Goal: Task Accomplishment & Management: Use online tool/utility

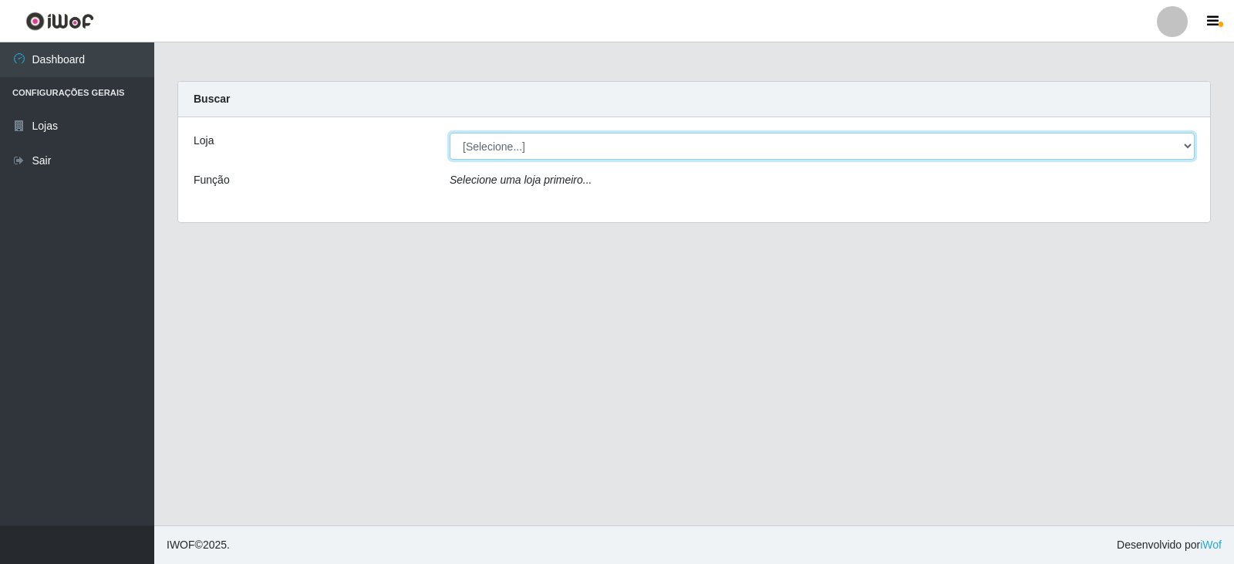
click at [914, 154] on select "[Selecione...] Queiroz Atacadão - Catolé do Rocha" at bounding box center [821, 146] width 745 height 27
select select "500"
click at [449, 133] on select "[Selecione...] Queiroz Atacadão - Catolé do Rocha" at bounding box center [821, 146] width 745 height 27
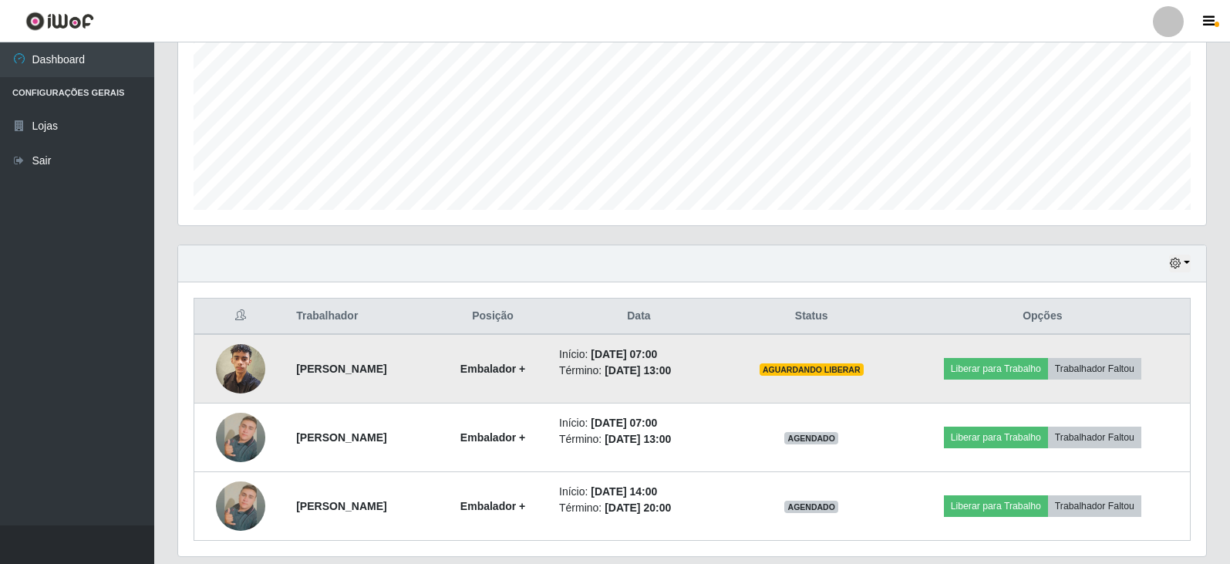
scroll to position [315, 0]
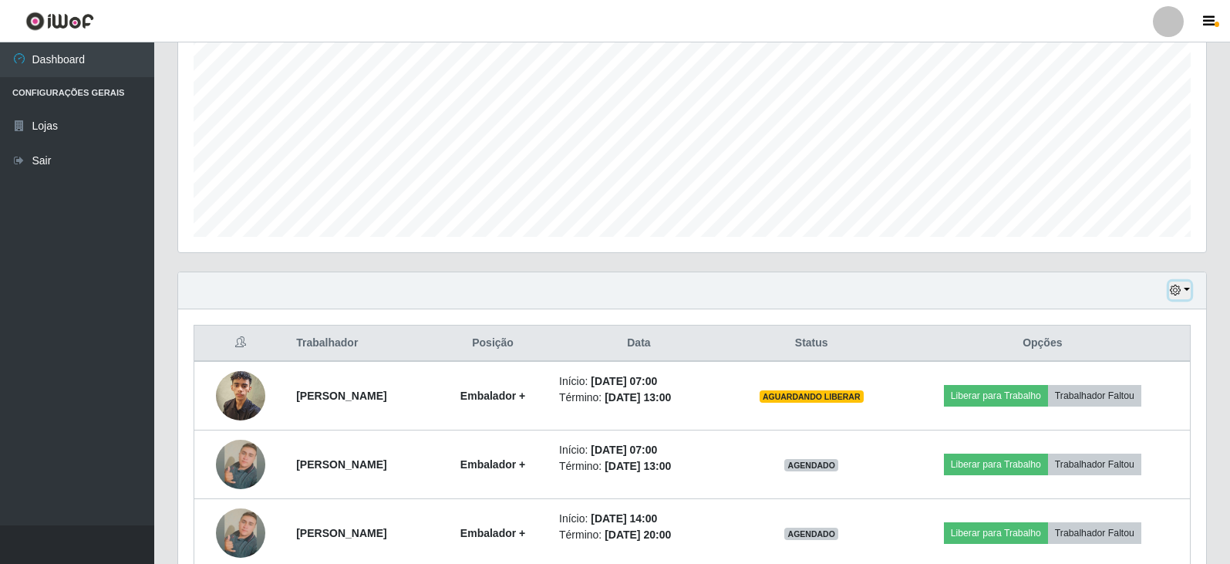
click at [1183, 288] on button "button" at bounding box center [1180, 290] width 22 height 18
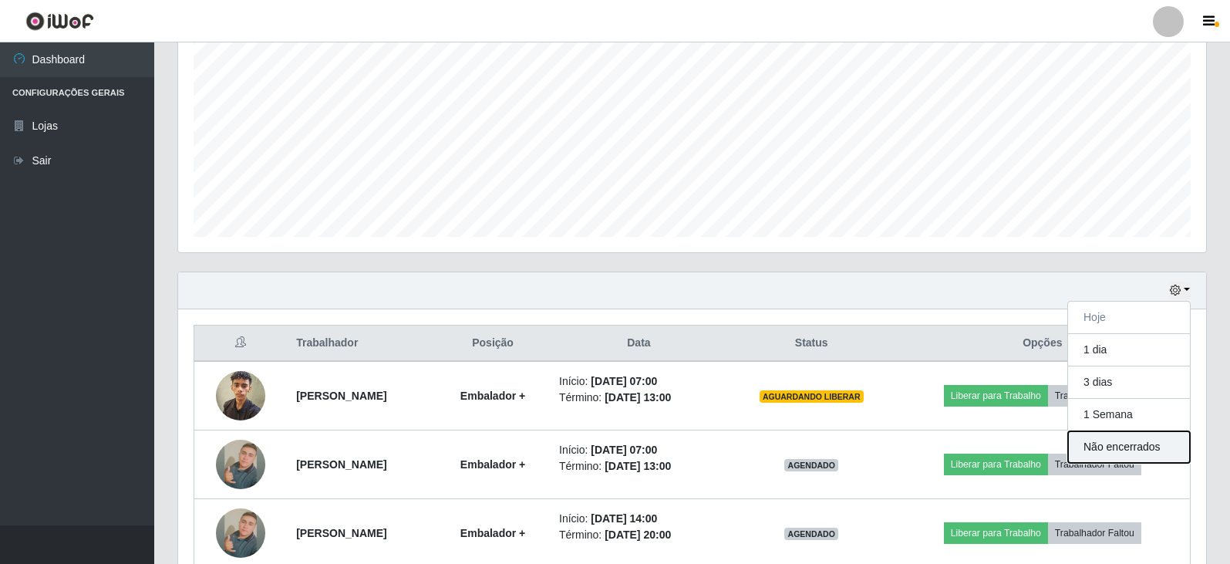
click at [1104, 456] on button "Não encerrados" at bounding box center [1129, 447] width 122 height 32
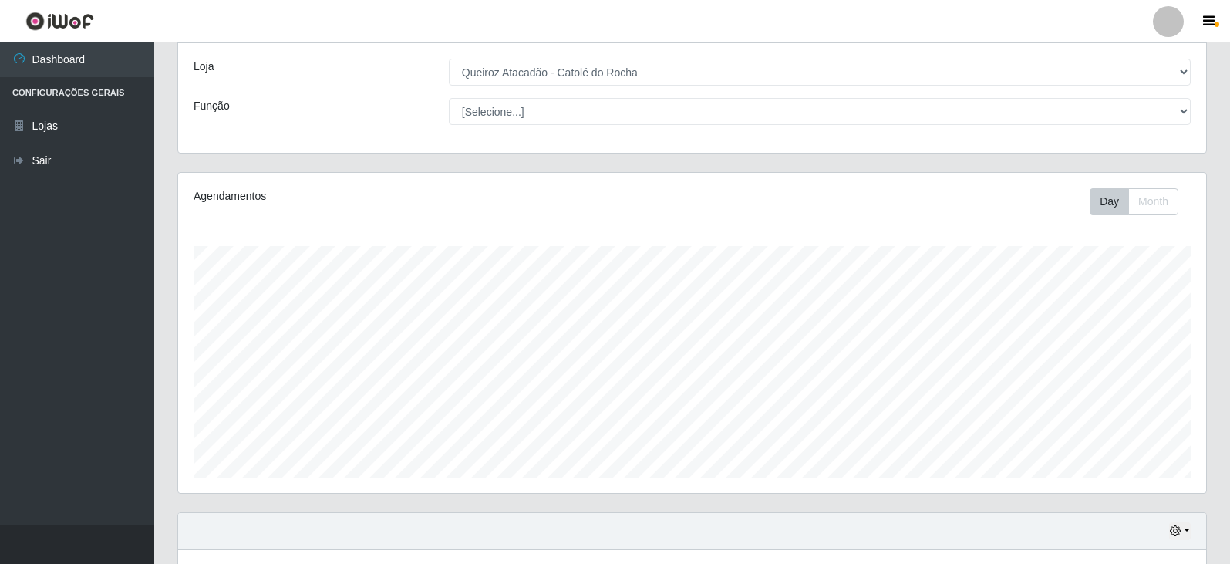
scroll to position [186, 0]
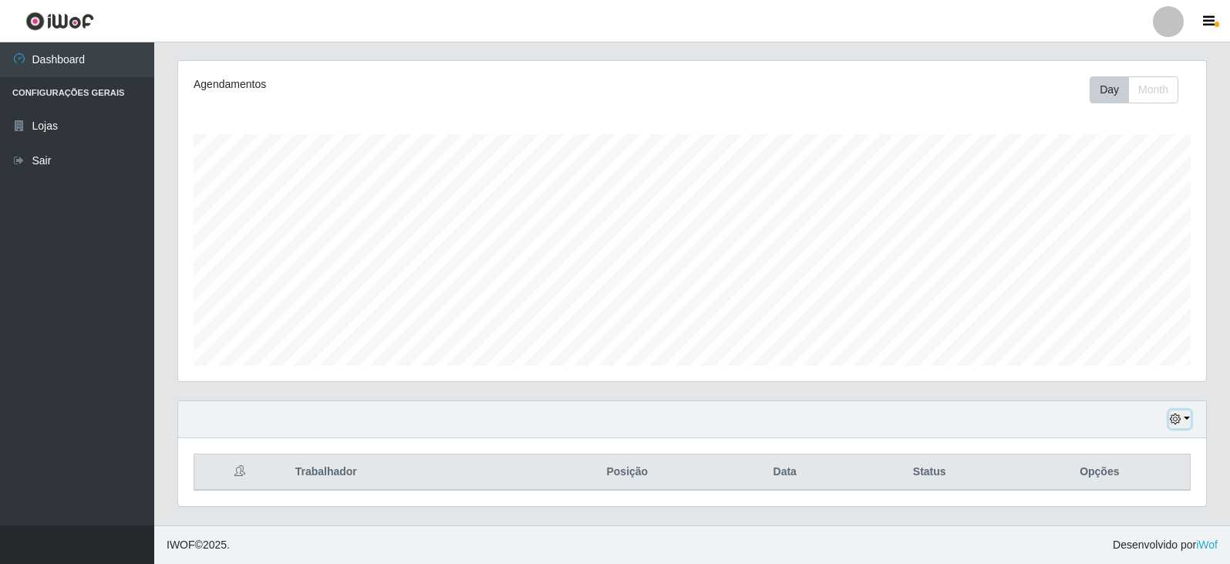
click at [1189, 418] on button "button" at bounding box center [1180, 419] width 22 height 18
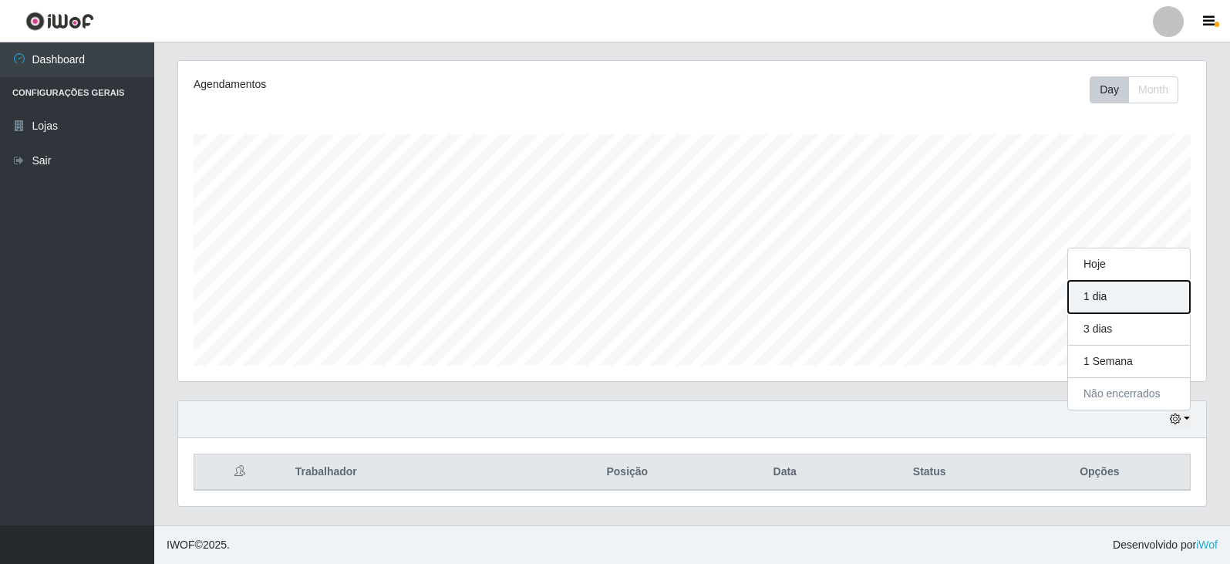
click at [1122, 300] on button "1 dia" at bounding box center [1129, 297] width 122 height 32
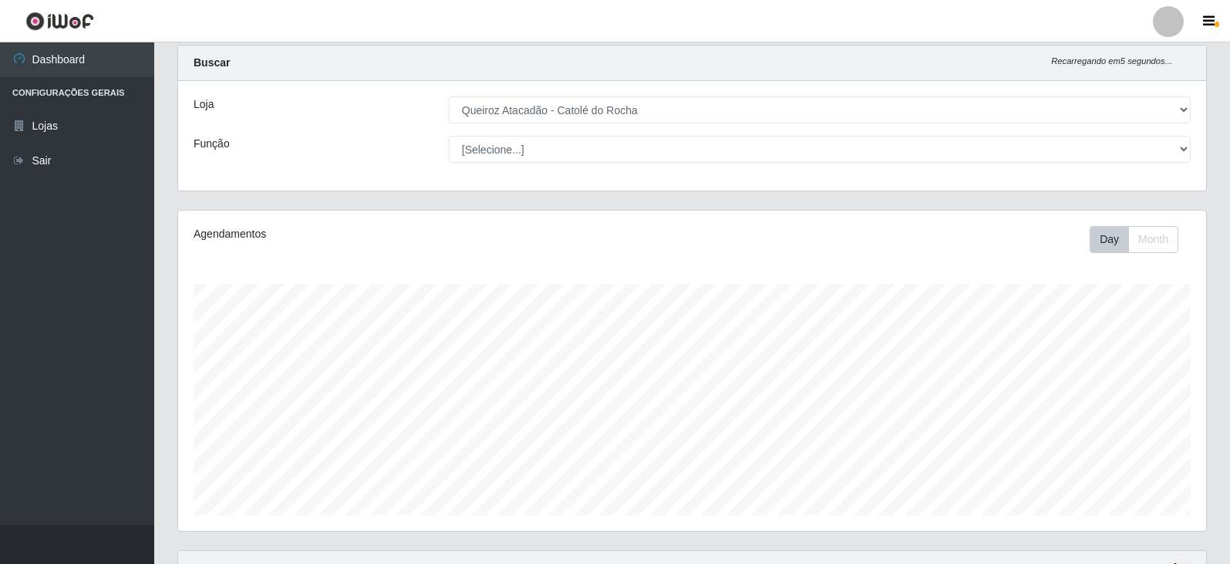
scroll to position [0, 0]
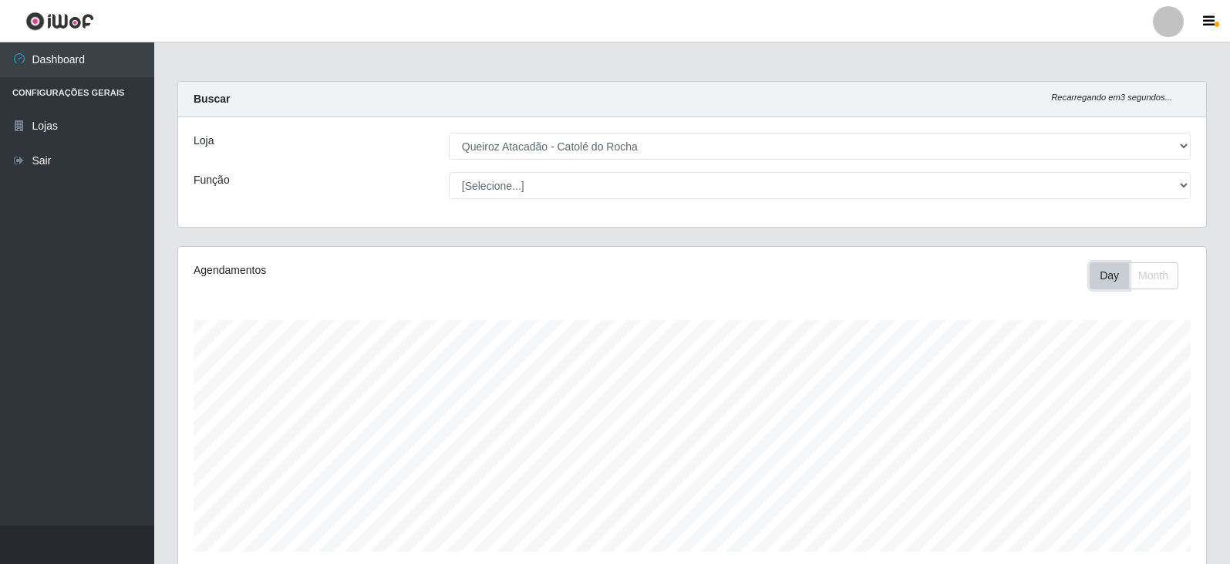
click at [1098, 281] on button "Day" at bounding box center [1108, 275] width 39 height 27
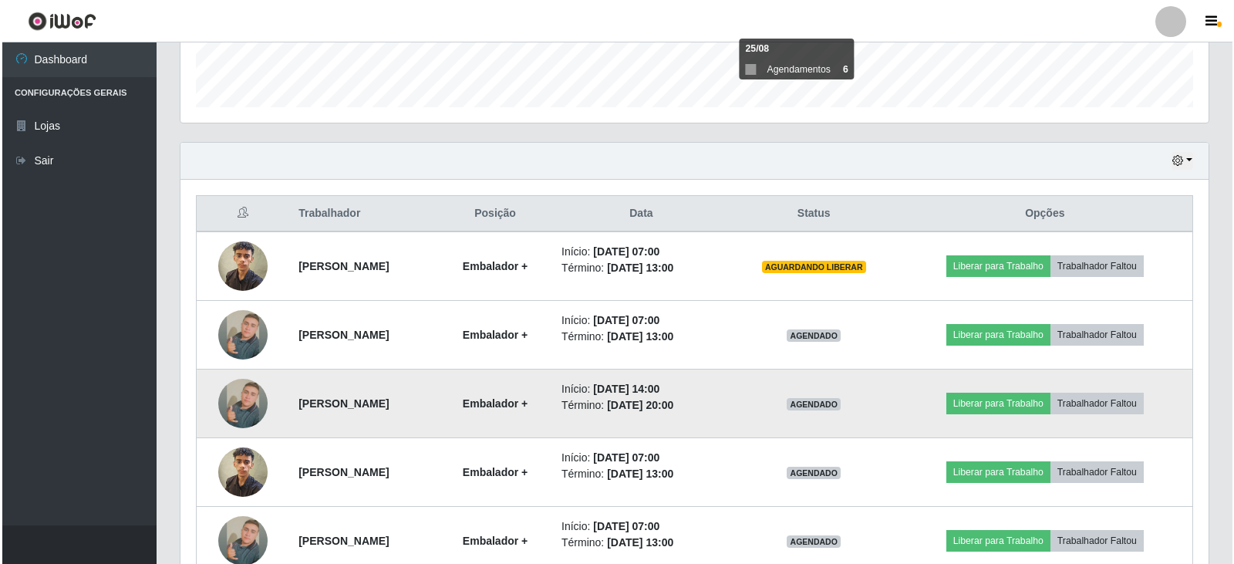
scroll to position [540, 0]
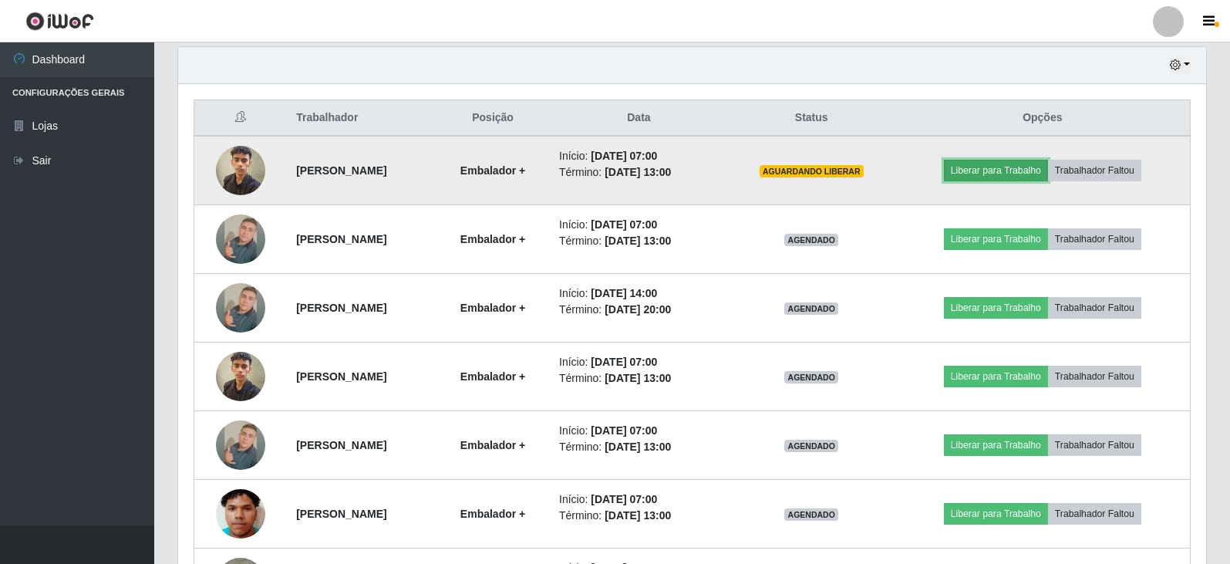
click at [1011, 172] on button "Liberar para Trabalho" at bounding box center [996, 171] width 104 height 22
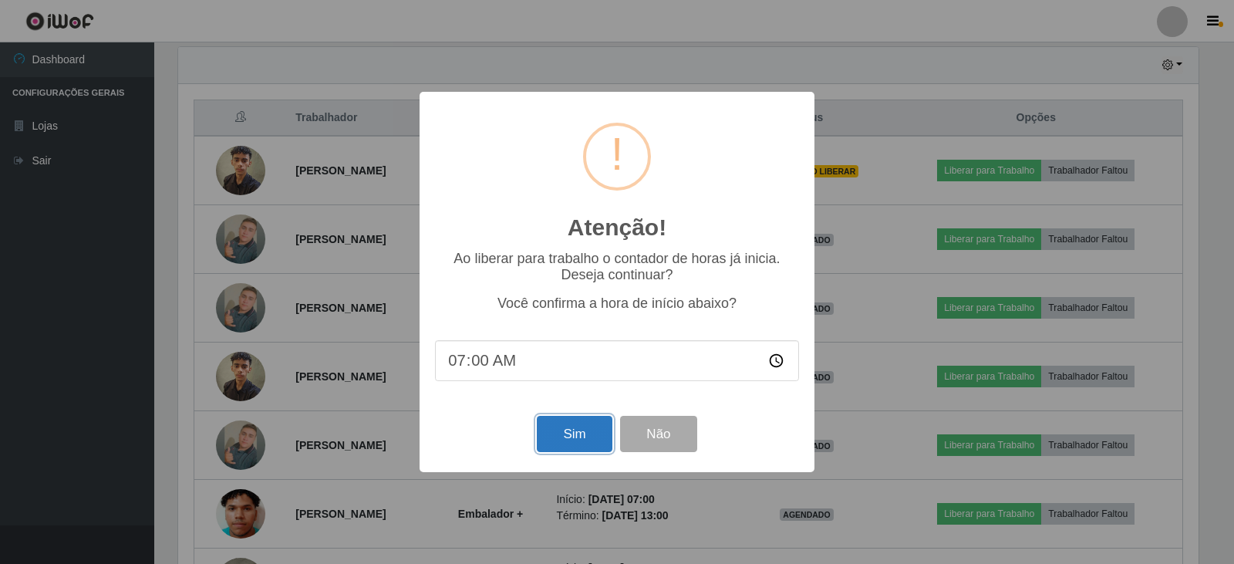
click at [589, 440] on button "Sim" at bounding box center [574, 434] width 75 height 36
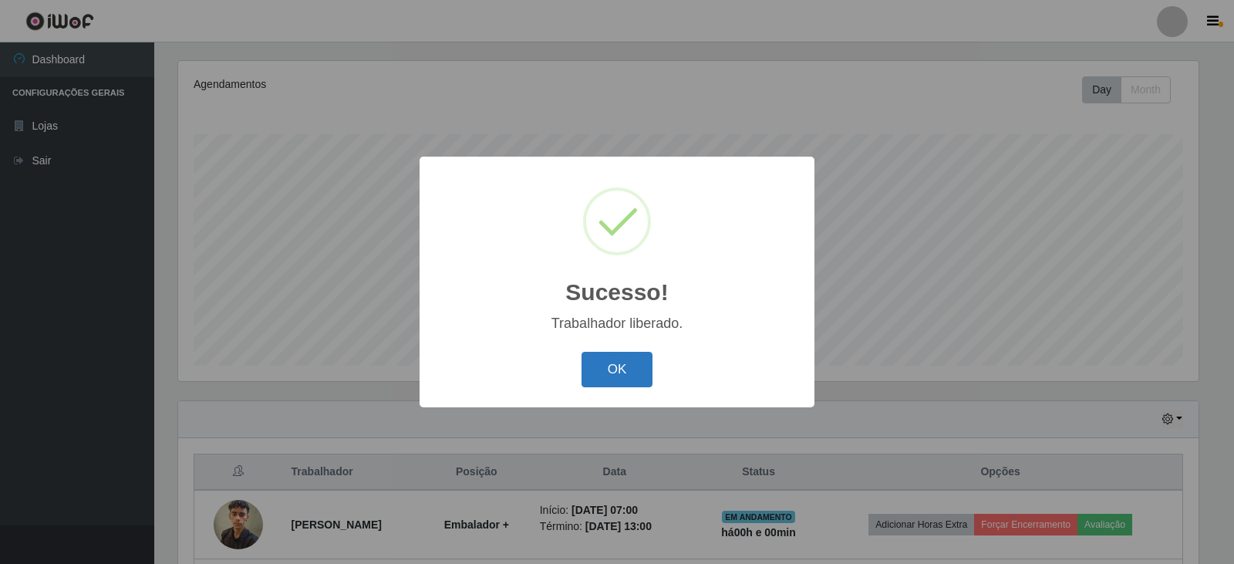
click at [628, 372] on button "OK" at bounding box center [617, 370] width 72 height 36
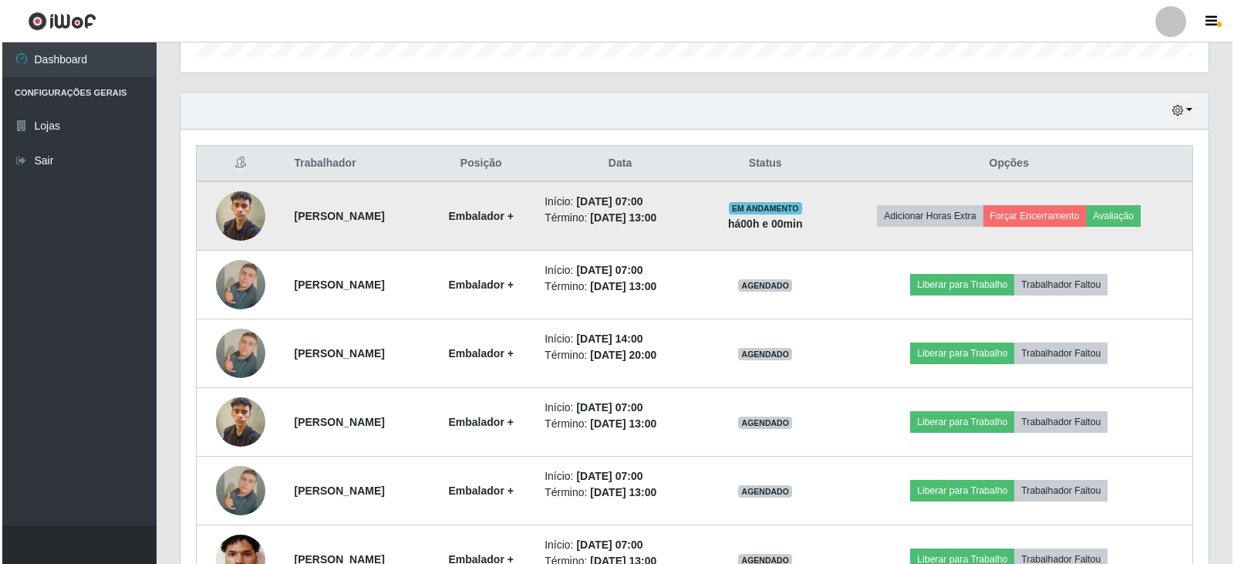
scroll to position [571, 0]
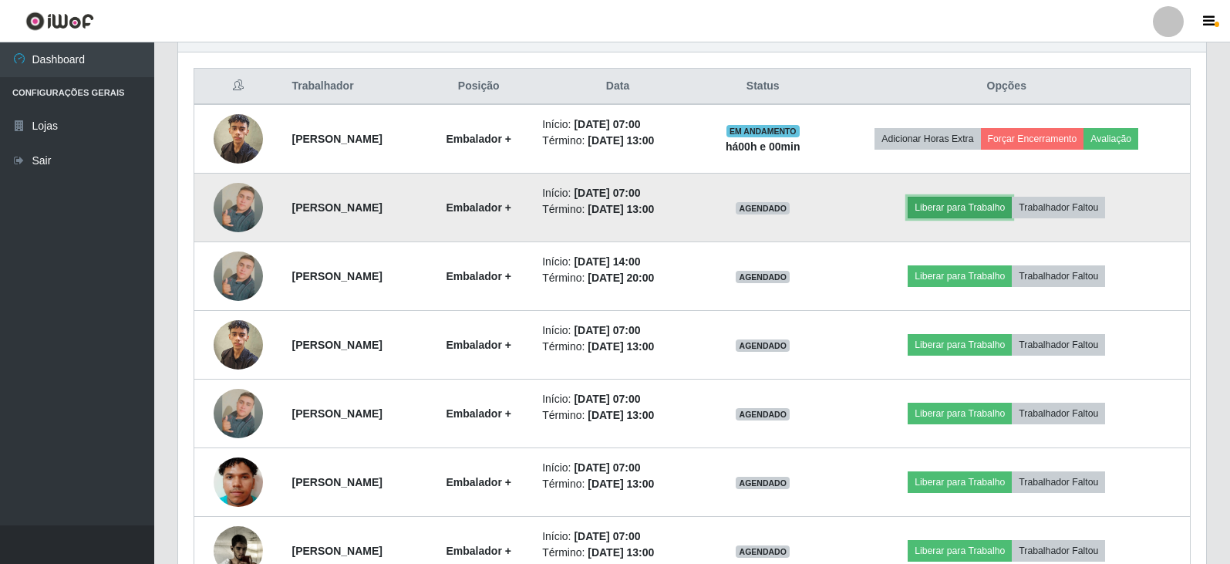
click at [975, 210] on button "Liberar para Trabalho" at bounding box center [959, 208] width 104 height 22
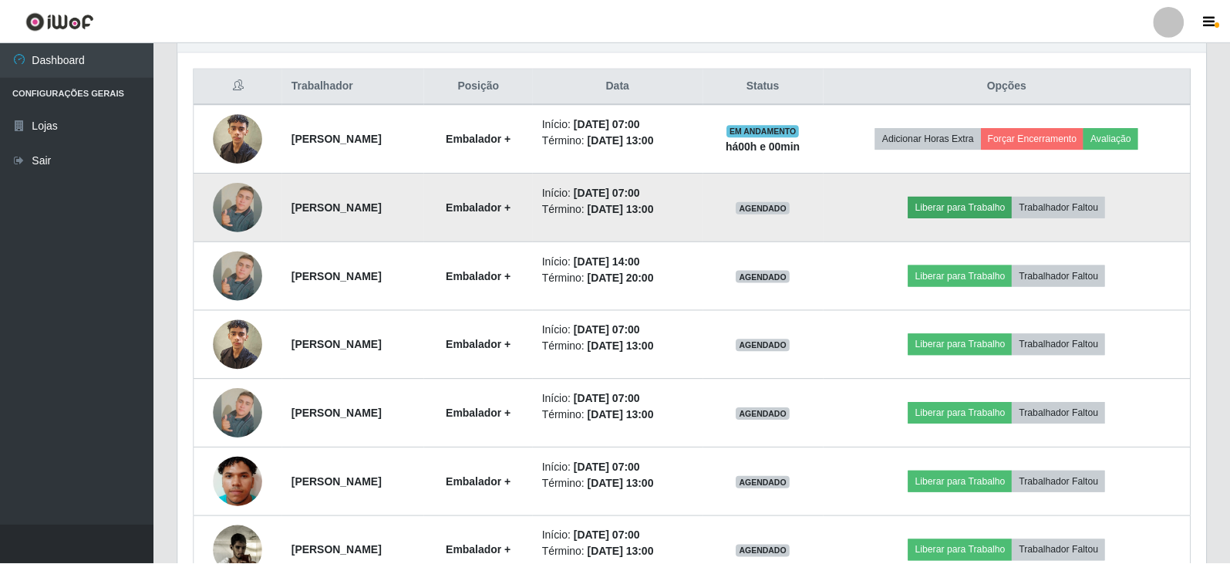
scroll to position [320, 1020]
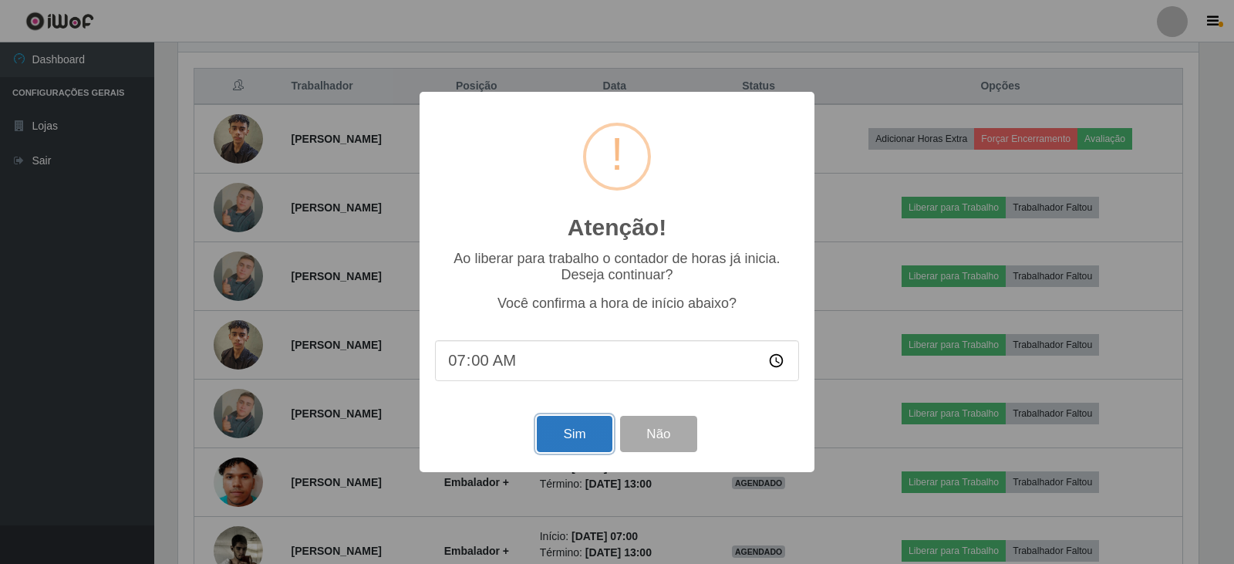
click at [576, 441] on button "Sim" at bounding box center [574, 434] width 75 height 36
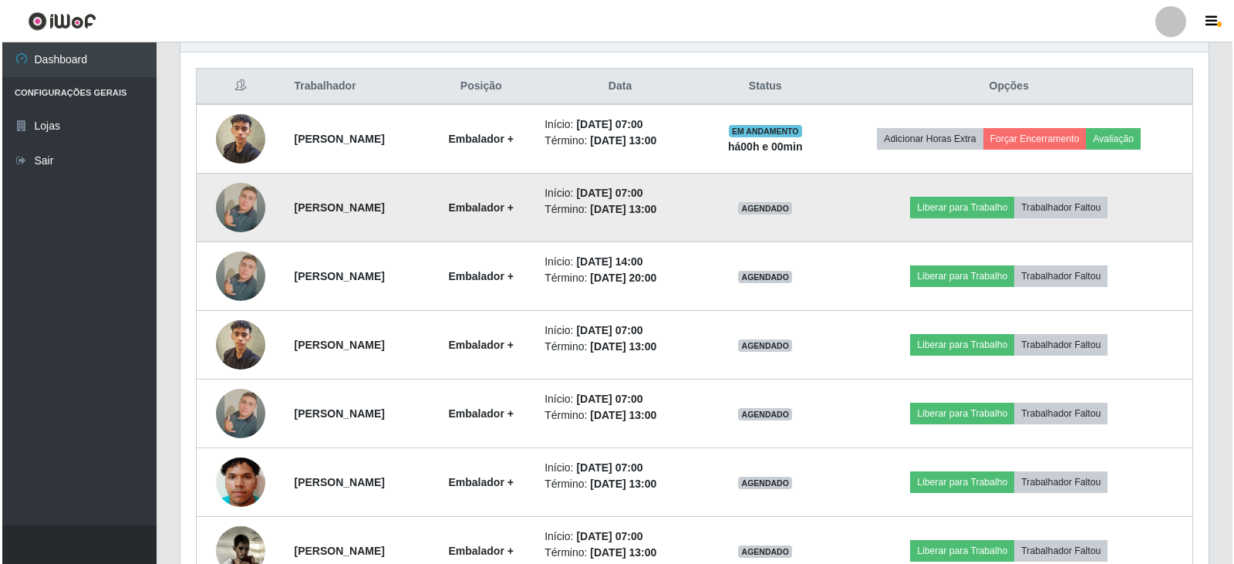
scroll to position [0, 0]
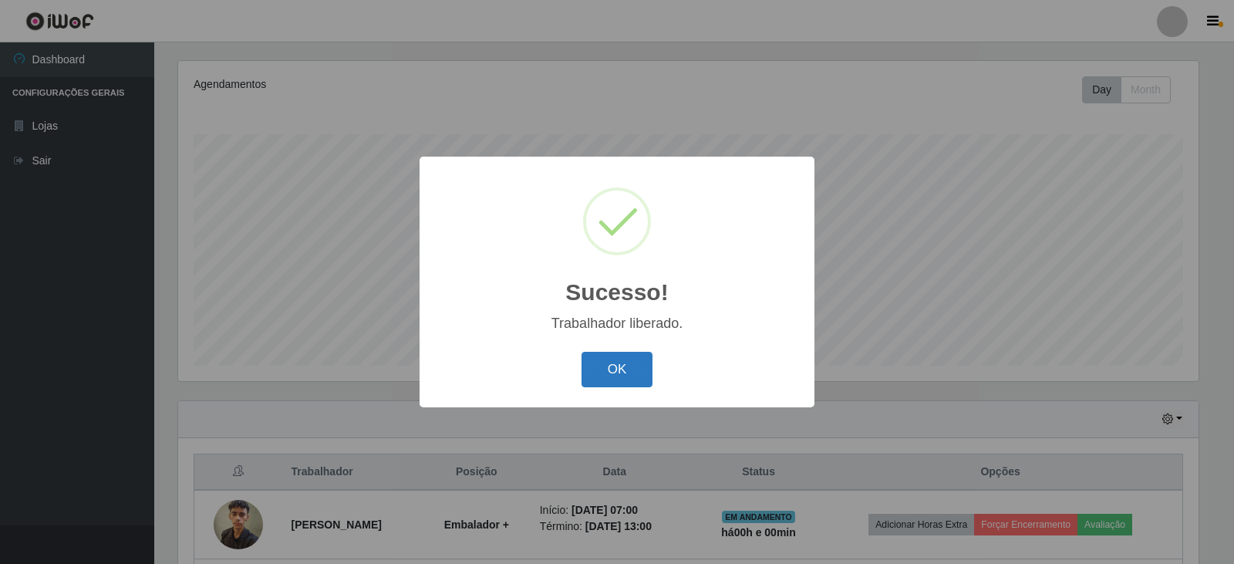
click at [612, 368] on button "OK" at bounding box center [617, 370] width 72 height 36
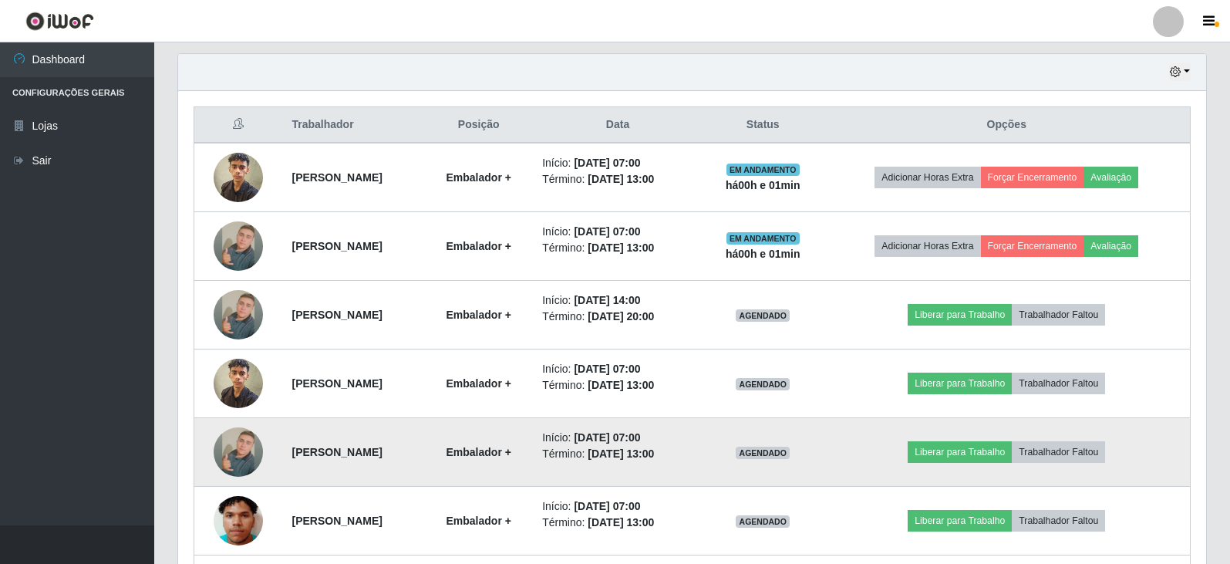
scroll to position [512, 0]
